Goal: Information Seeking & Learning: Find specific page/section

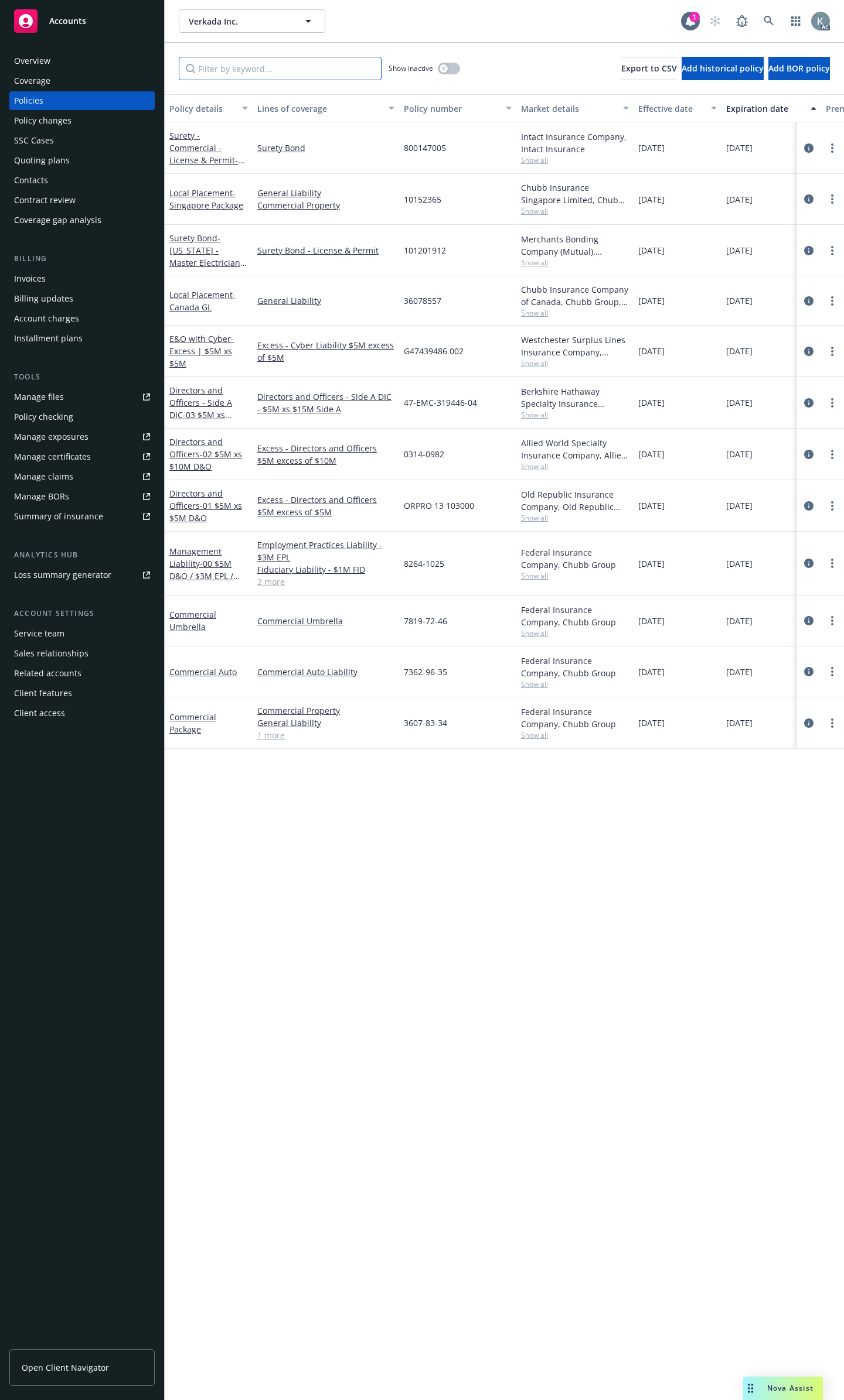
click at [304, 72] on input "Filter by keyword..." at bounding box center [280, 68] width 203 height 23
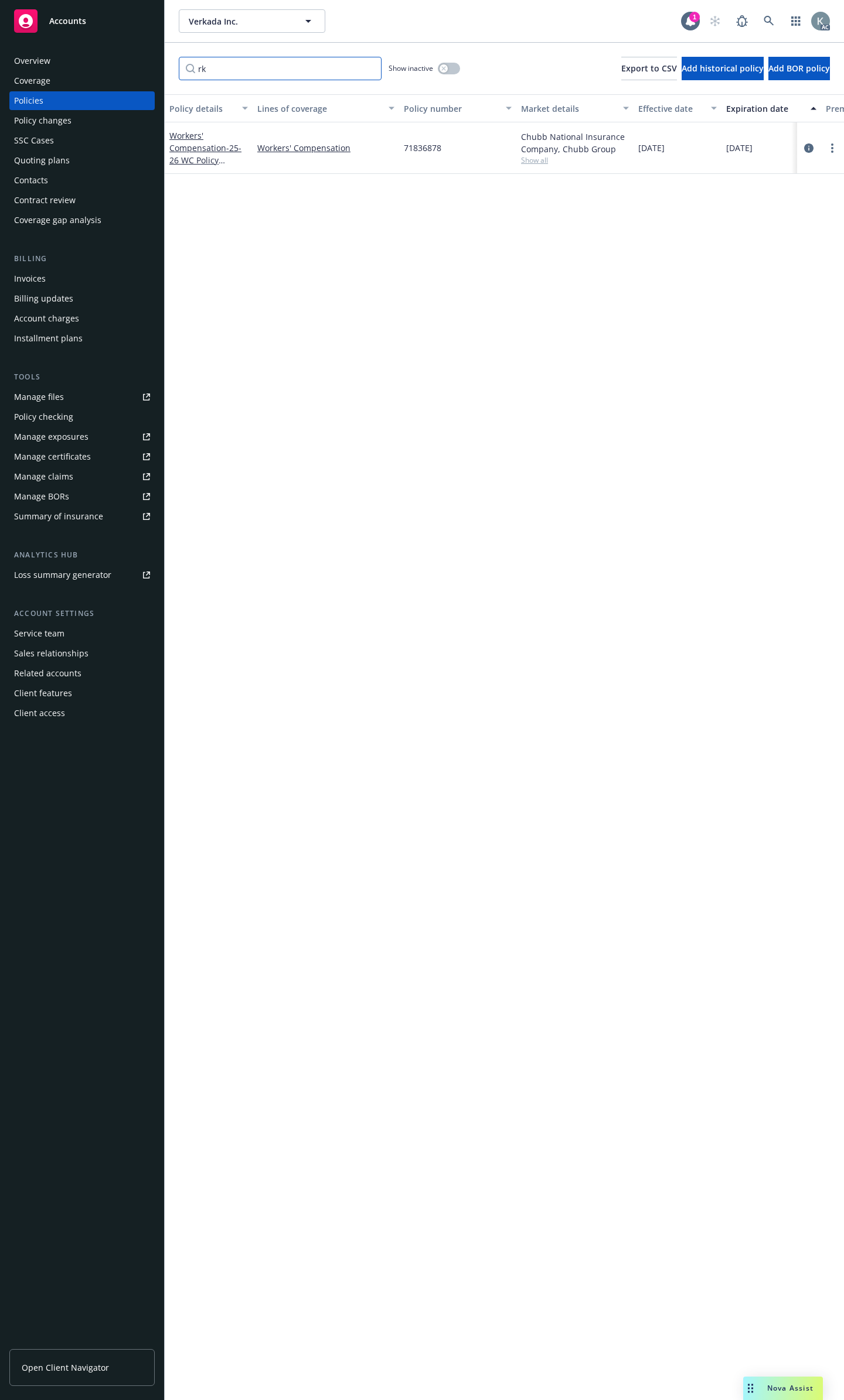
type input "r"
type input "w"
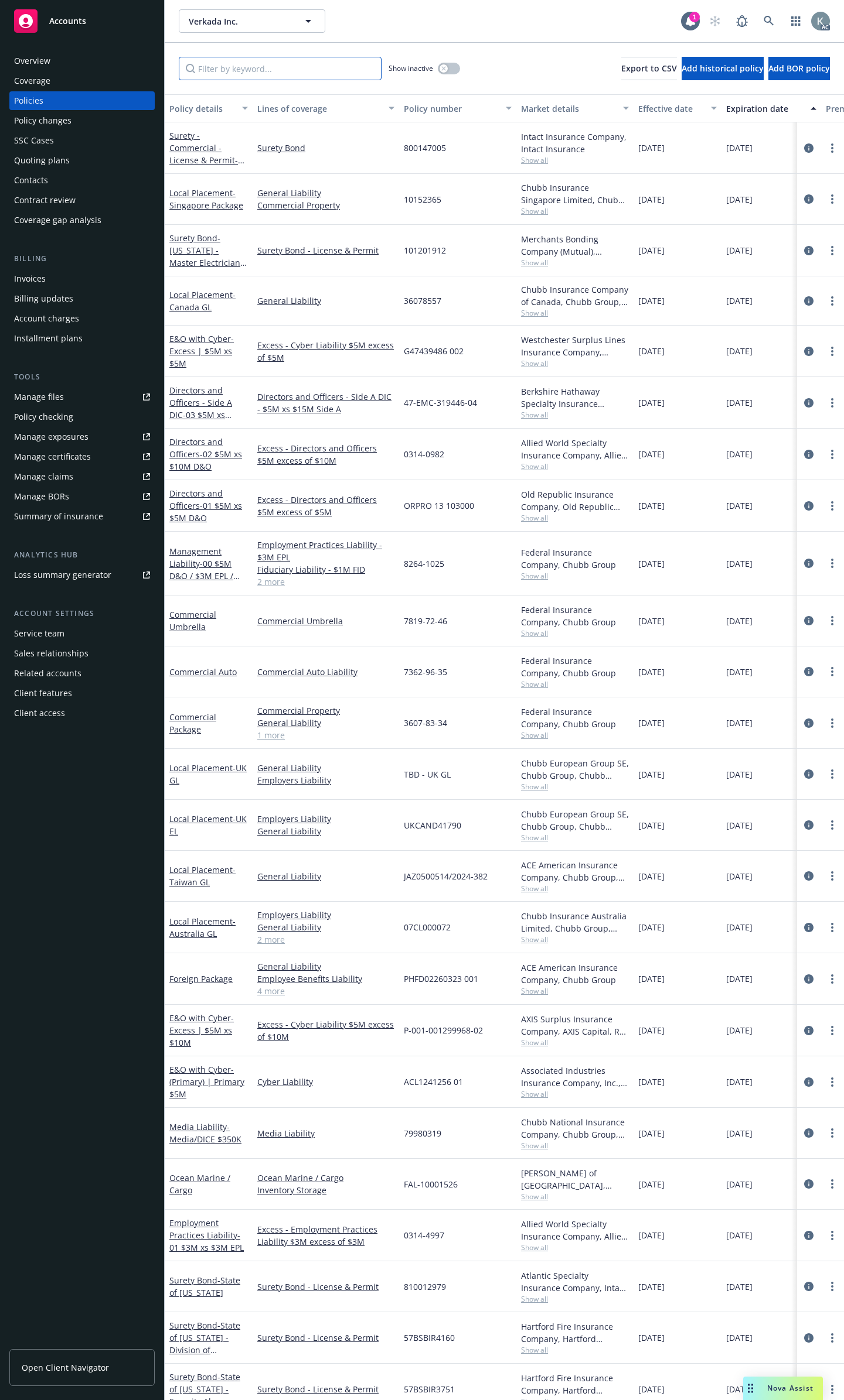
click at [304, 69] on input "Filter by keyword..." at bounding box center [280, 68] width 203 height 23
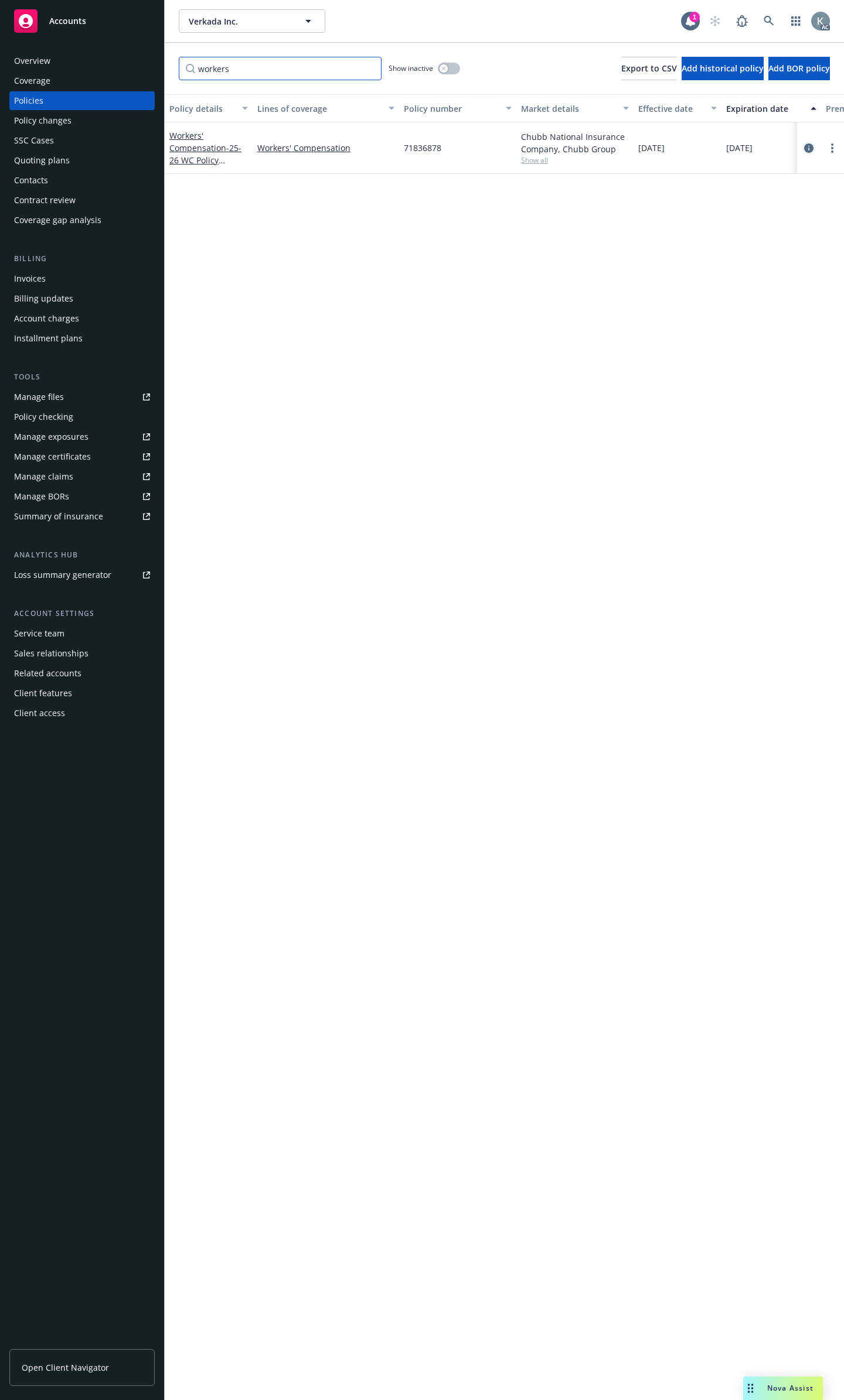
type input "workers"
click at [806, 144] on icon "circleInformation" at bounding box center [808, 148] width 9 height 9
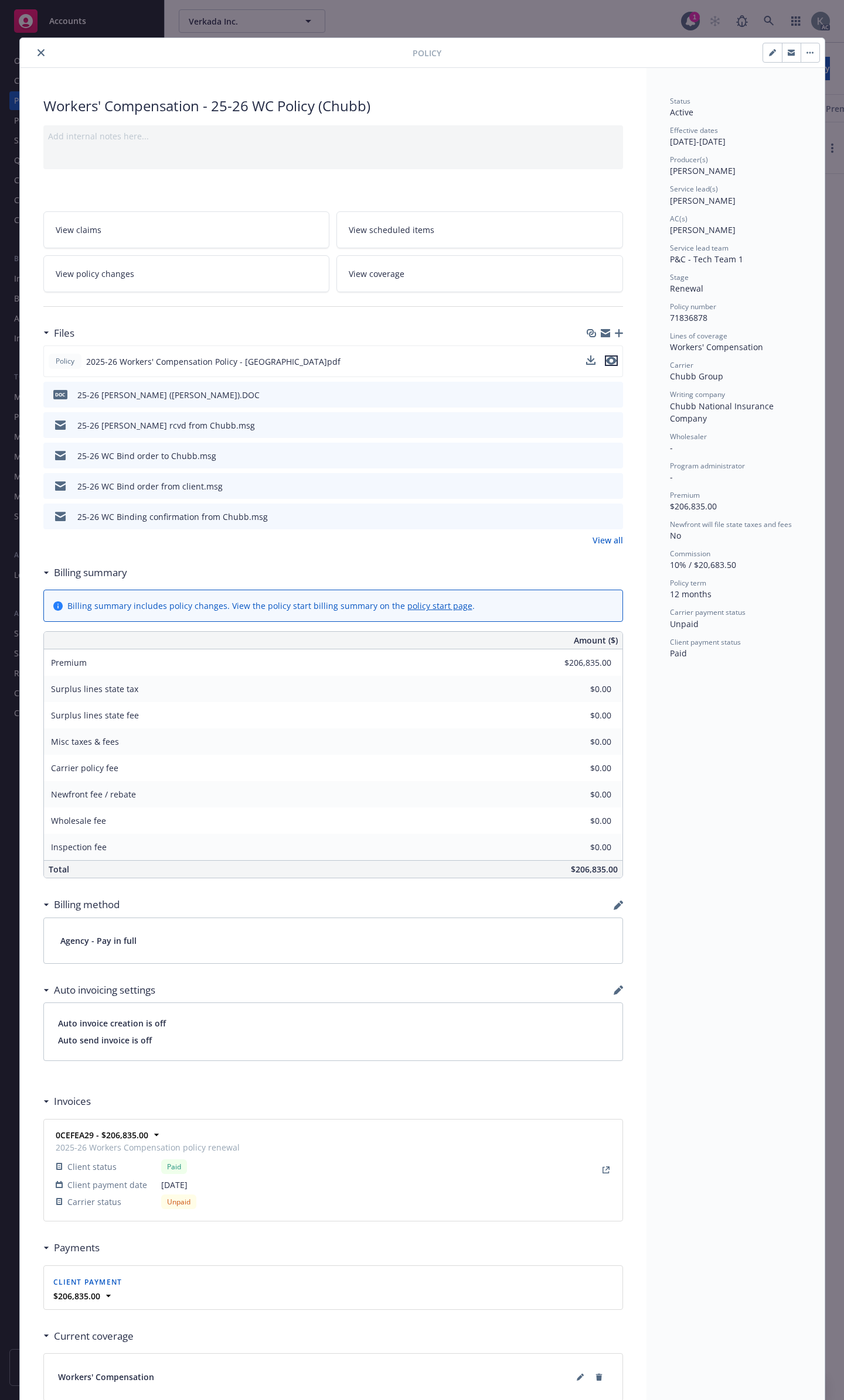
click at [607, 357] on icon "preview file" at bounding box center [611, 361] width 11 height 8
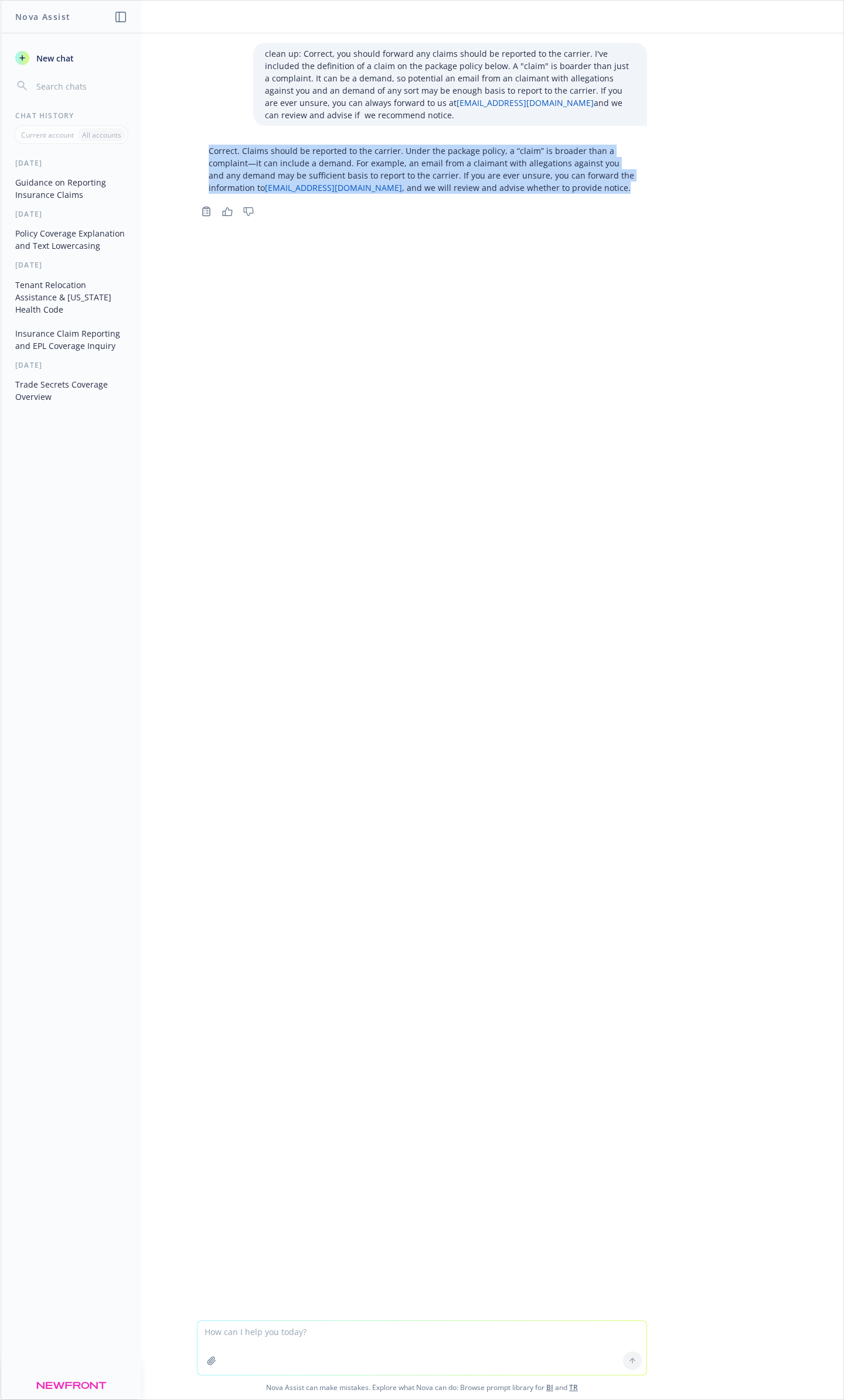
drag, startPoint x: 338, startPoint y: 1339, endPoint x: 333, endPoint y: 1333, distance: 7.8
click at [338, 1338] on textarea at bounding box center [422, 1348] width 449 height 54
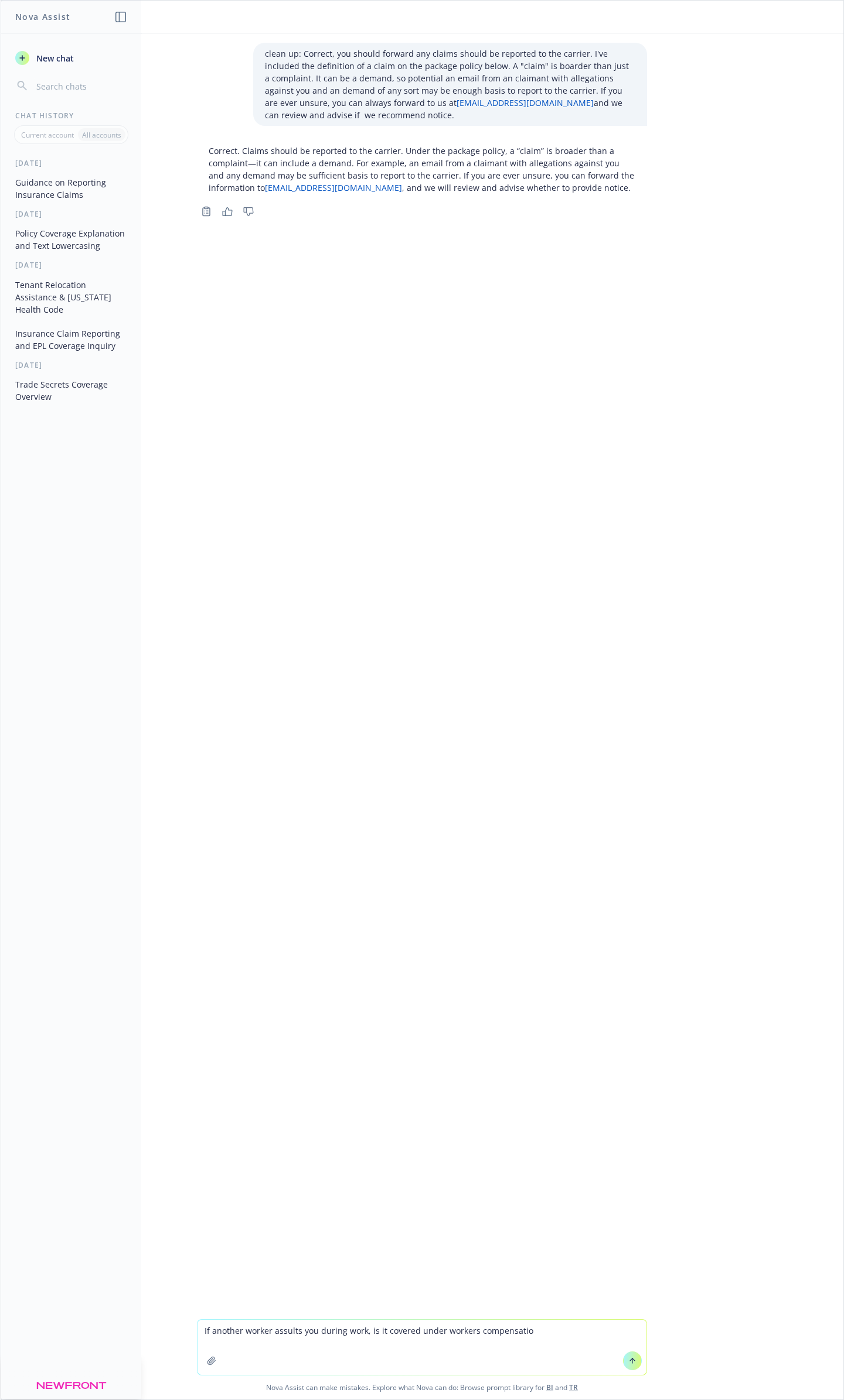
type textarea "If another worker assults you during work, is it covered under workers compensa…"
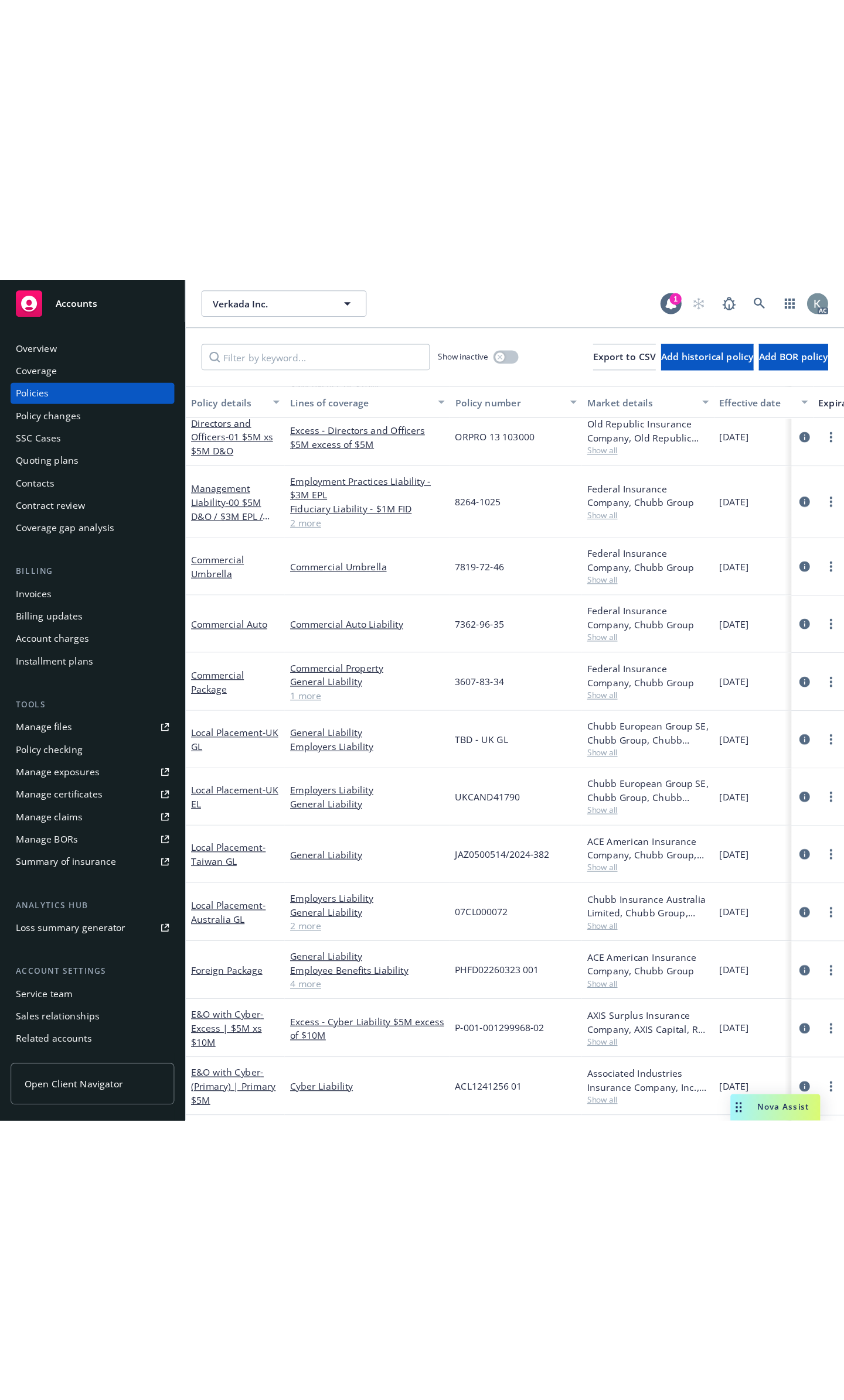
scroll to position [351, 0]
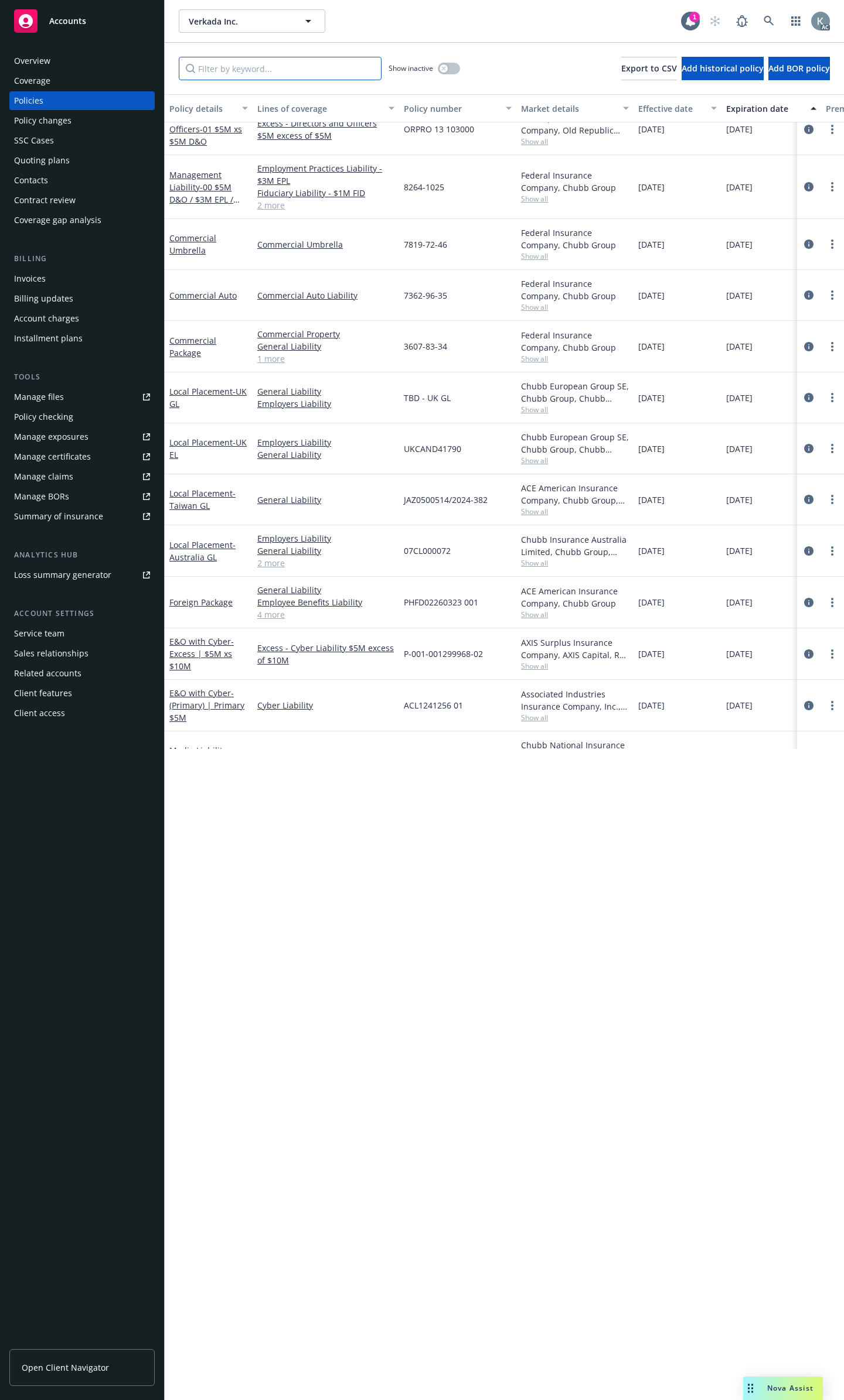
click at [316, 72] on input "Filter by keyword..." at bounding box center [280, 68] width 203 height 23
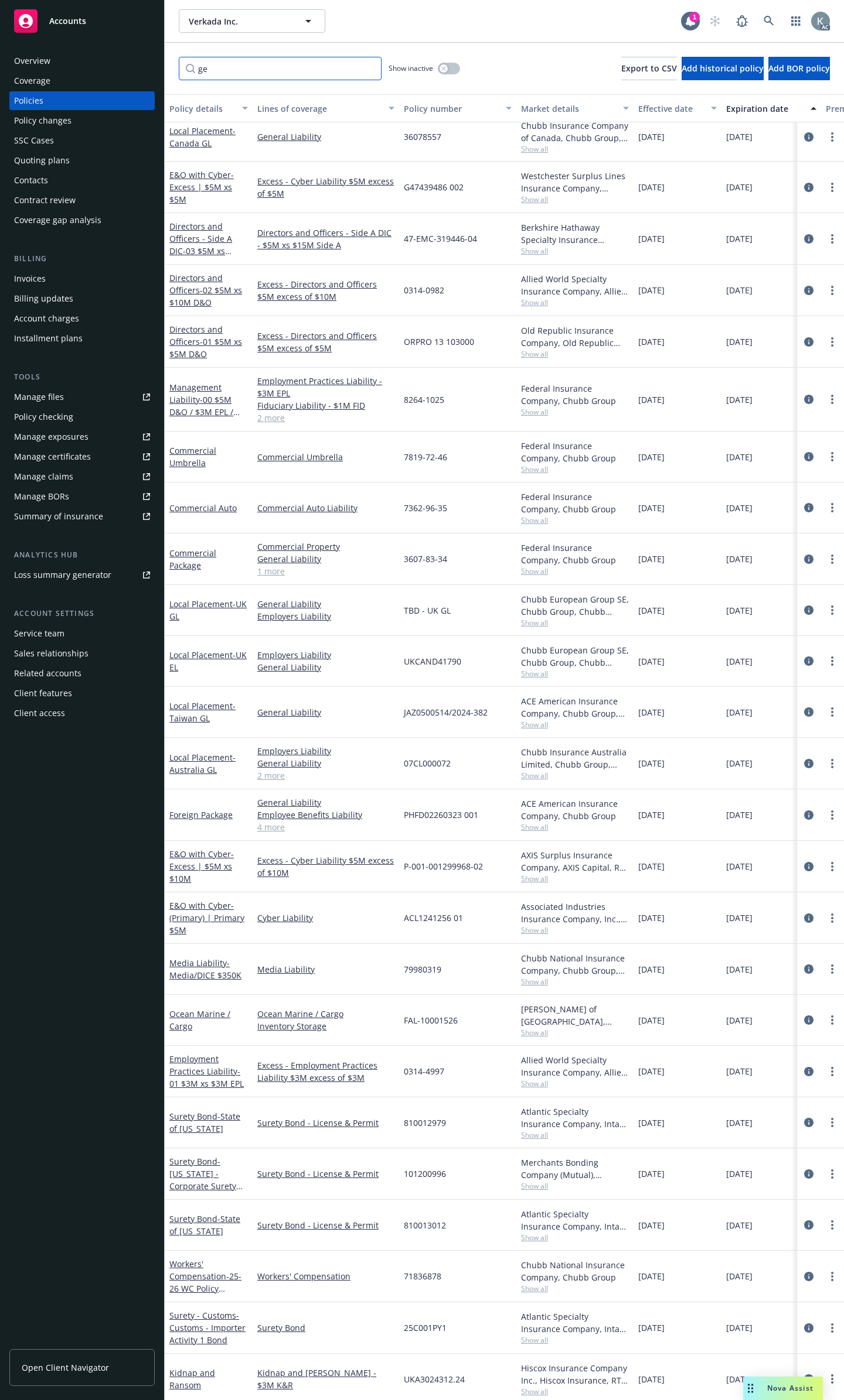
scroll to position [130, 0]
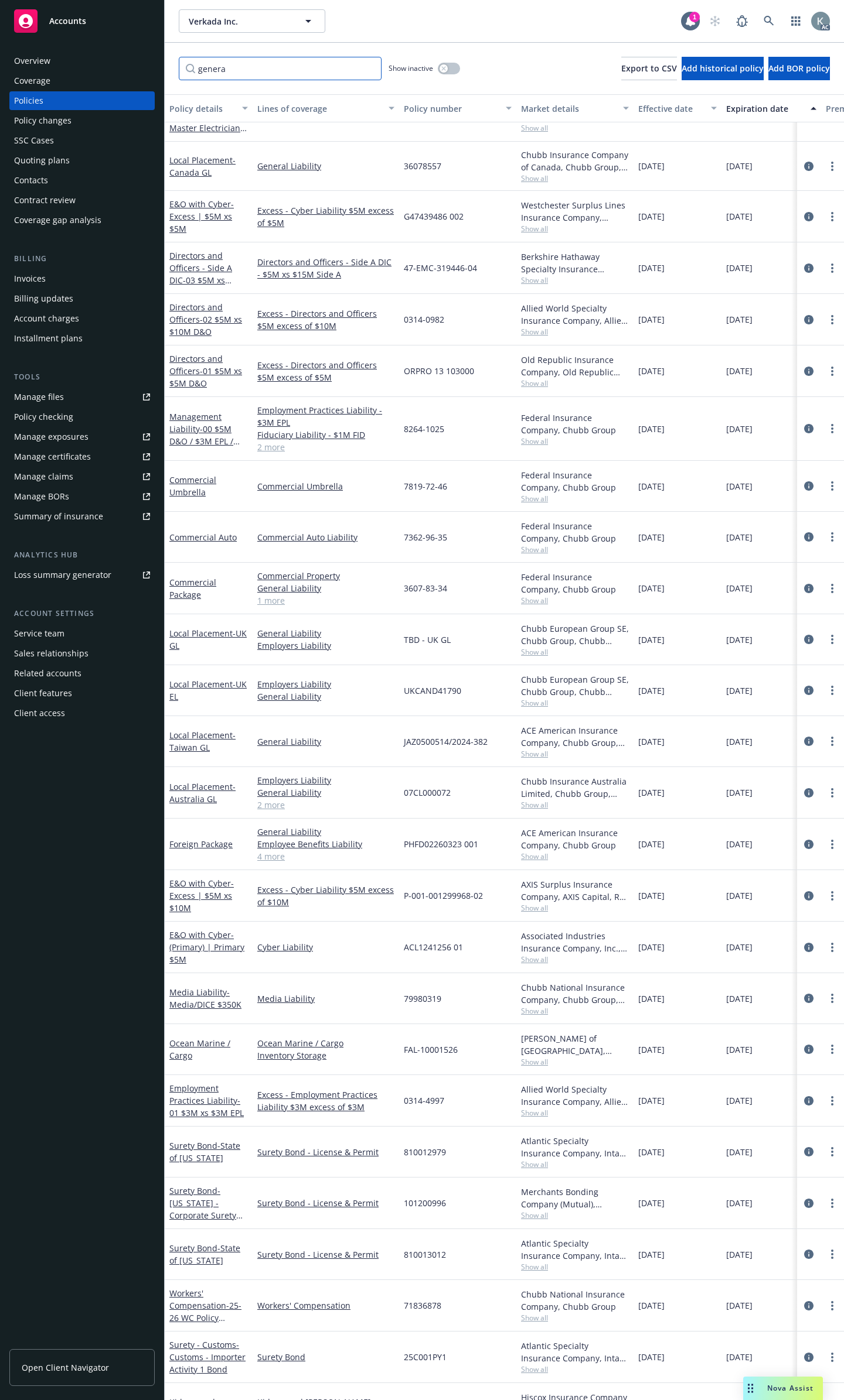
type input "general"
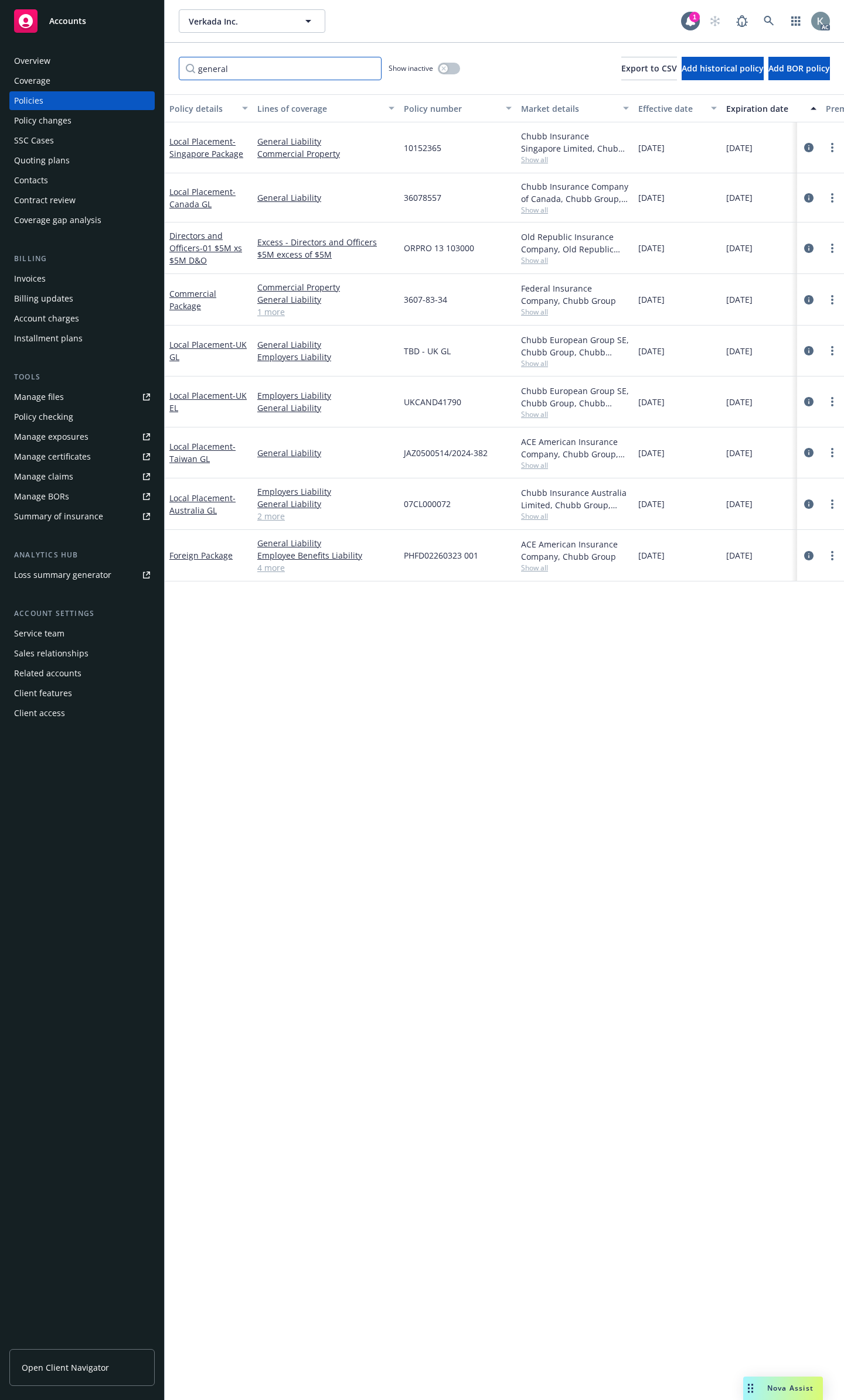
scroll to position [0, 0]
click at [371, 65] on input "general" at bounding box center [280, 68] width 203 height 23
